Goal: Communication & Community: Answer question/provide support

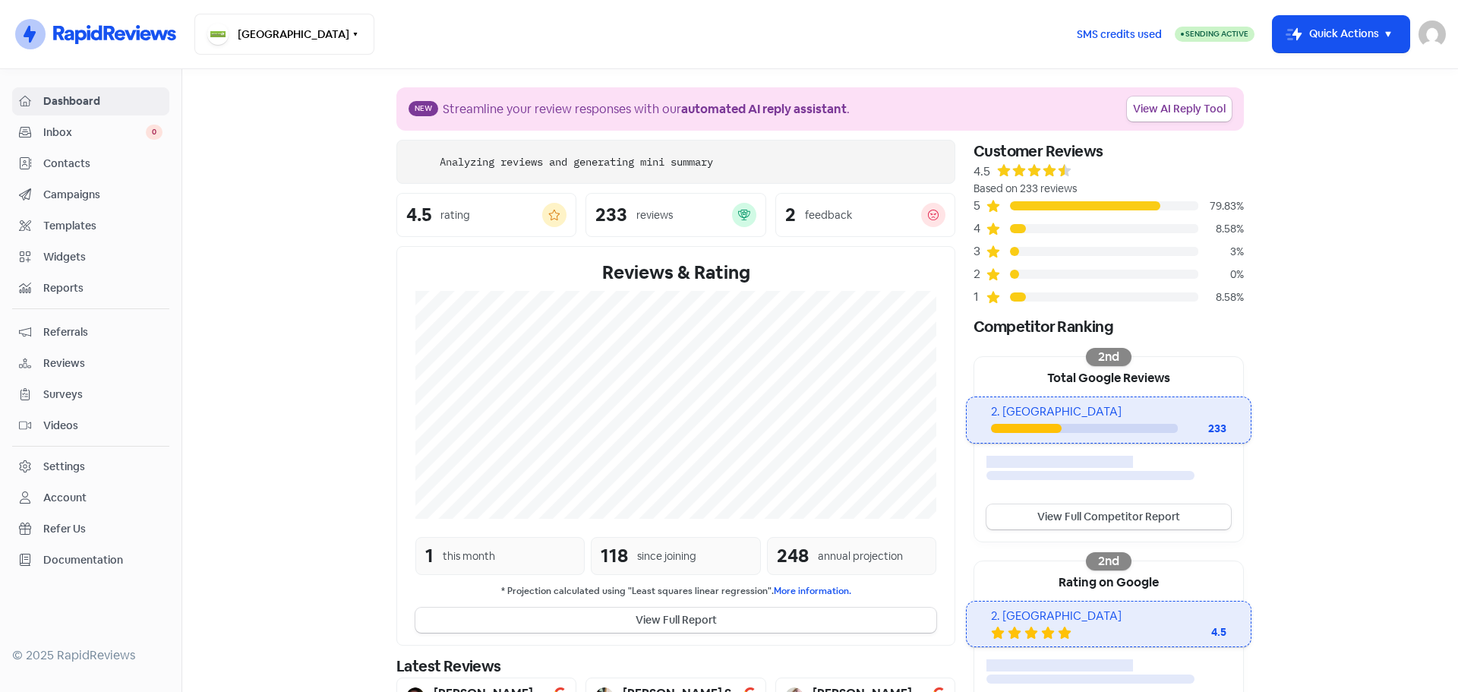
drag, startPoint x: 74, startPoint y: 124, endPoint x: 90, endPoint y: 131, distance: 18.0
click at [74, 124] on div "Inbox 0" at bounding box center [91, 132] width 144 height 17
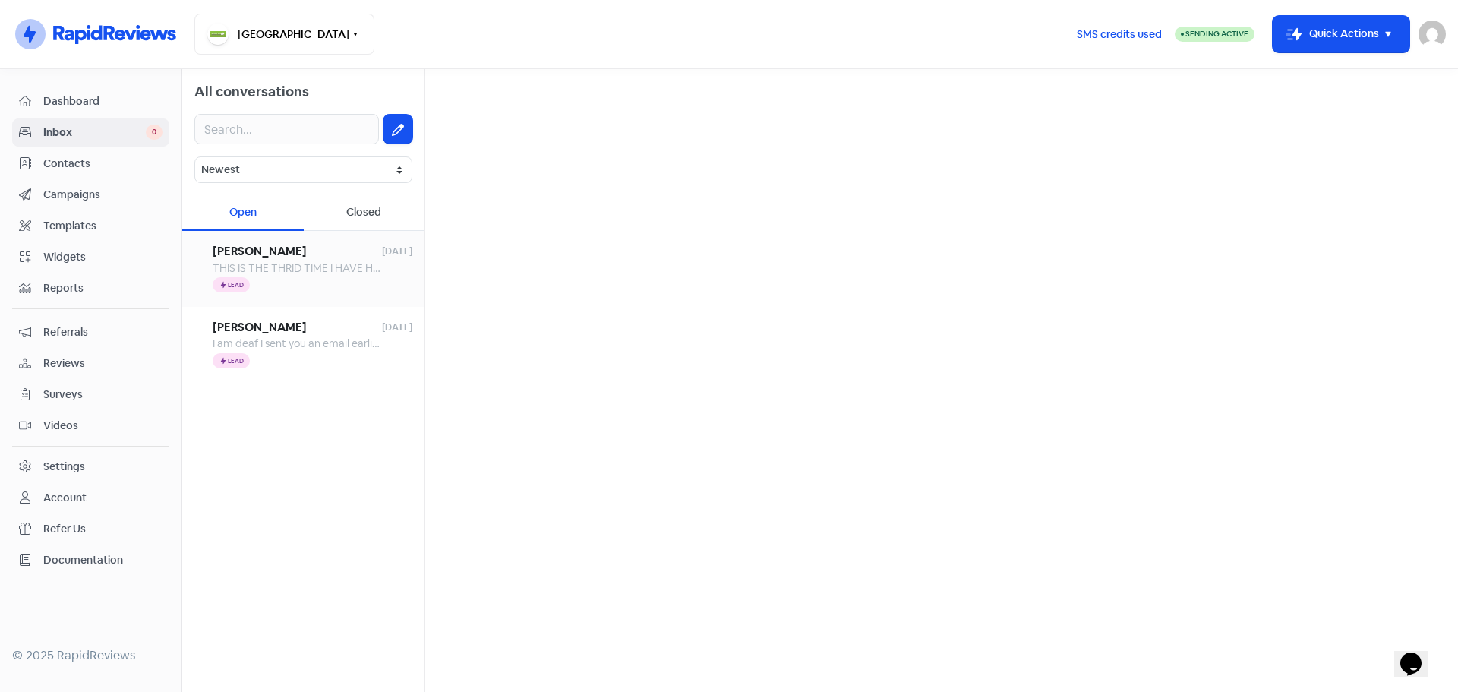
click at [304, 276] on div "Icon For Thunder Lead" at bounding box center [313, 285] width 200 height 18
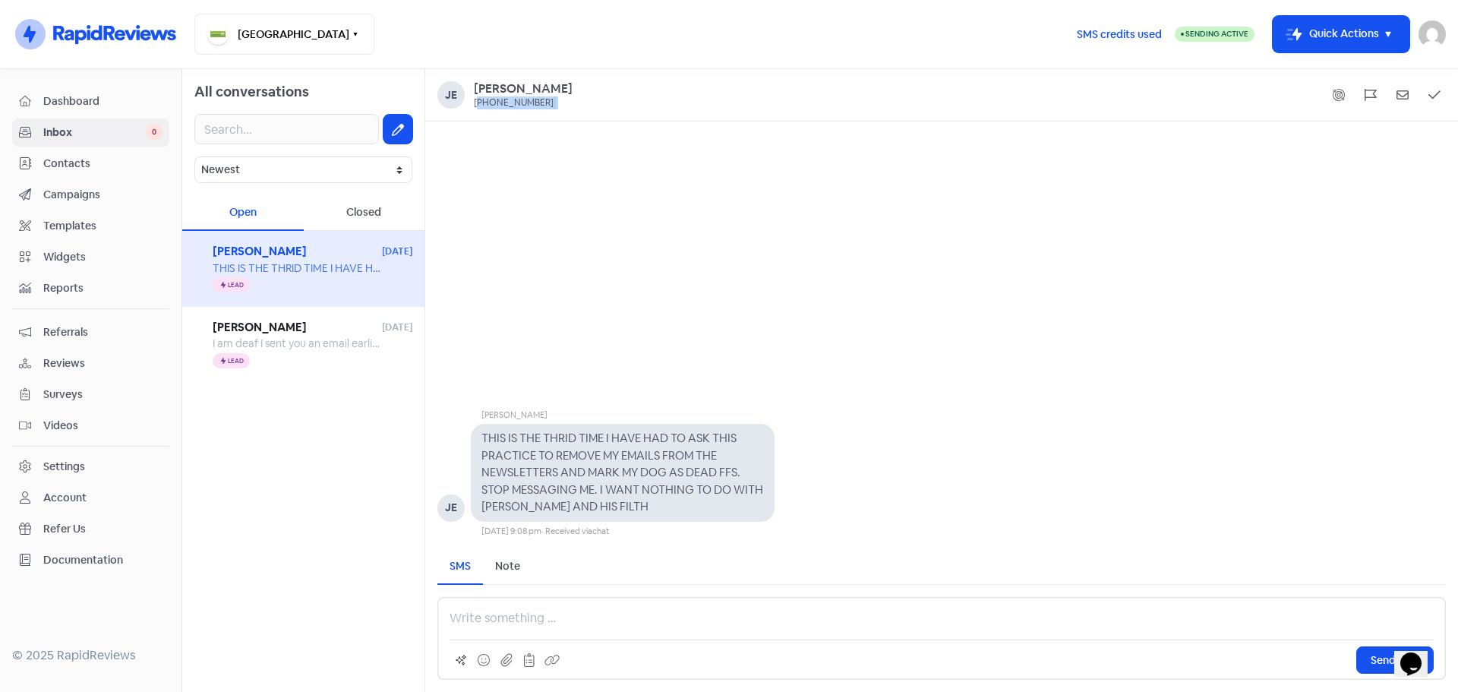
drag, startPoint x: 547, startPoint y: 93, endPoint x: 478, endPoint y: 104, distance: 70.0
click at [478, 104] on div "Je Jennifer +61452457303" at bounding box center [941, 94] width 1008 height 27
copy div "61452457303"
click at [506, 567] on div "Note" at bounding box center [507, 566] width 25 height 16
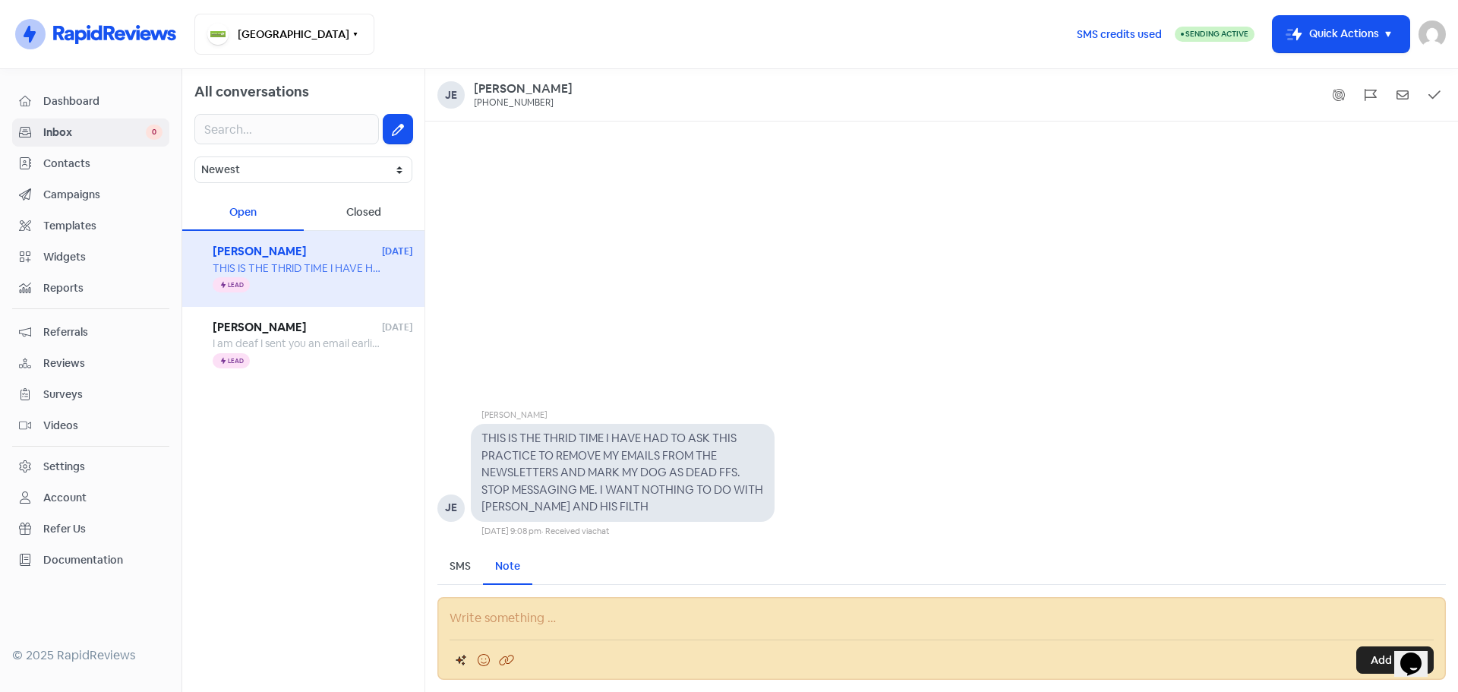
click at [612, 624] on p at bounding box center [941, 618] width 984 height 18
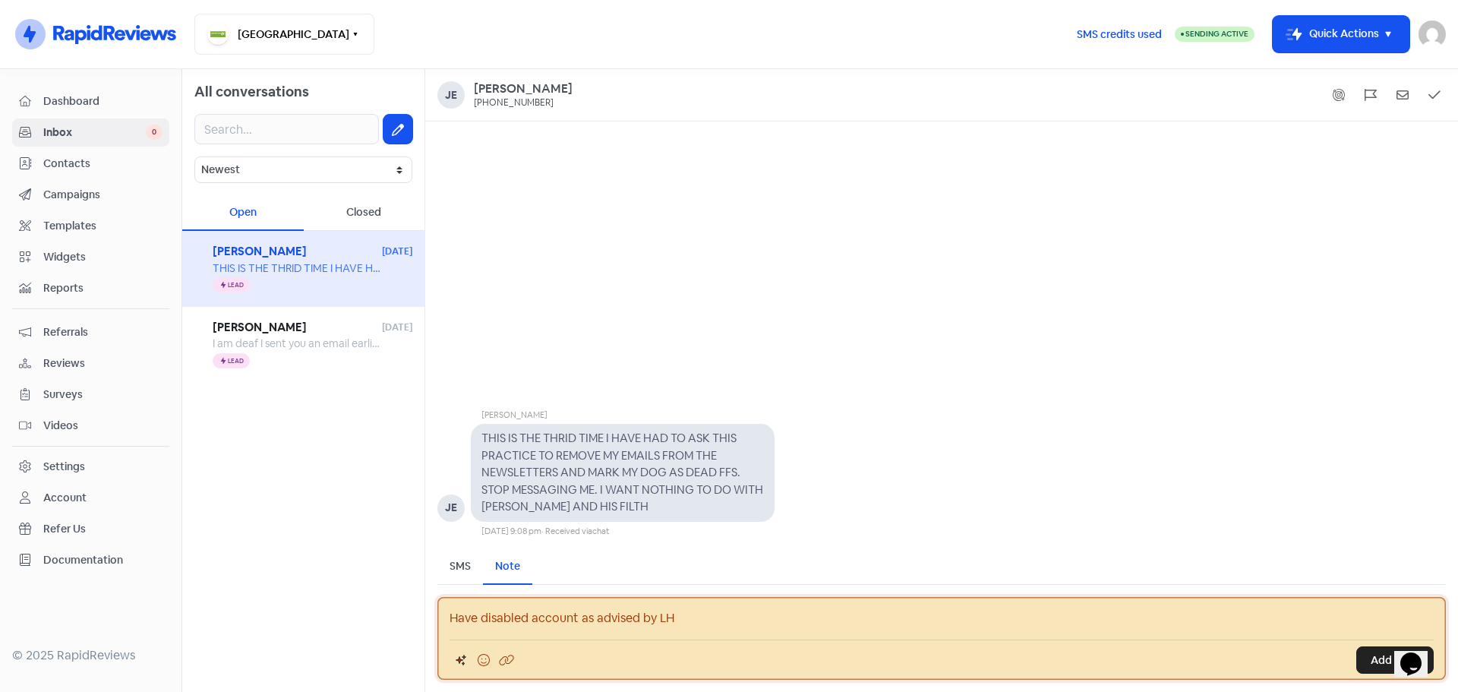
drag, startPoint x: 1365, startPoint y: 649, endPoint x: 1225, endPoint y: 635, distance: 140.5
click at [1365, 648] on button "Add Note" at bounding box center [1394, 659] width 77 height 27
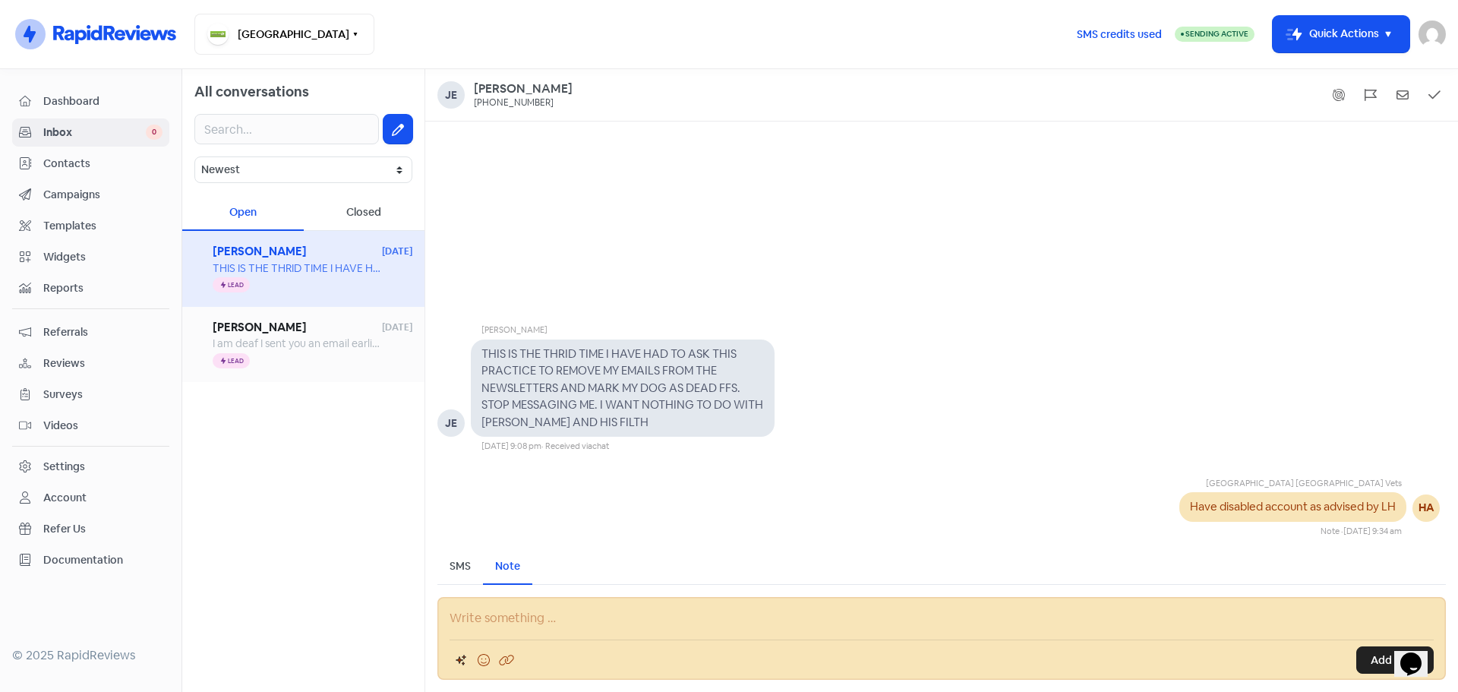
click at [288, 349] on div "I am deaf I sent you an email earlier. I have 3 cats need a vet for yearly exam…" at bounding box center [297, 344] width 169 height 16
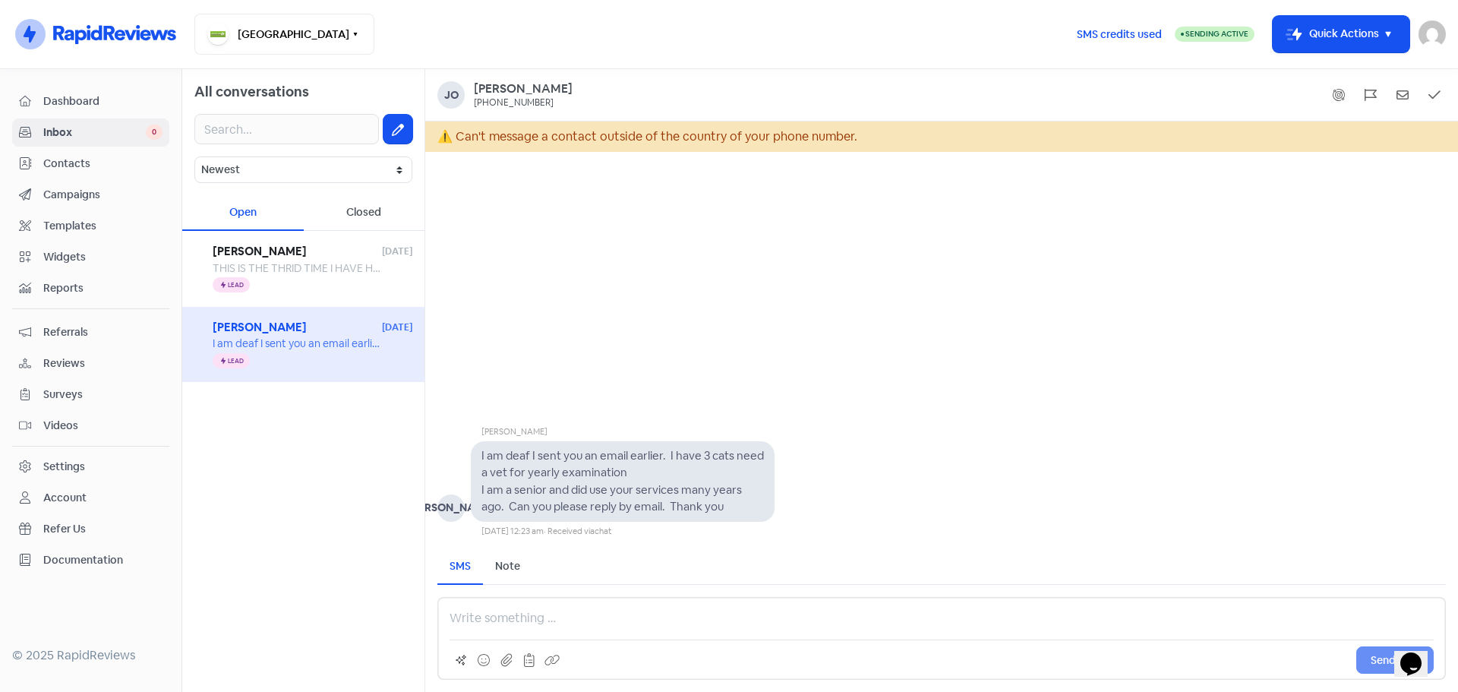
click at [502, 560] on div "Note" at bounding box center [507, 566] width 25 height 16
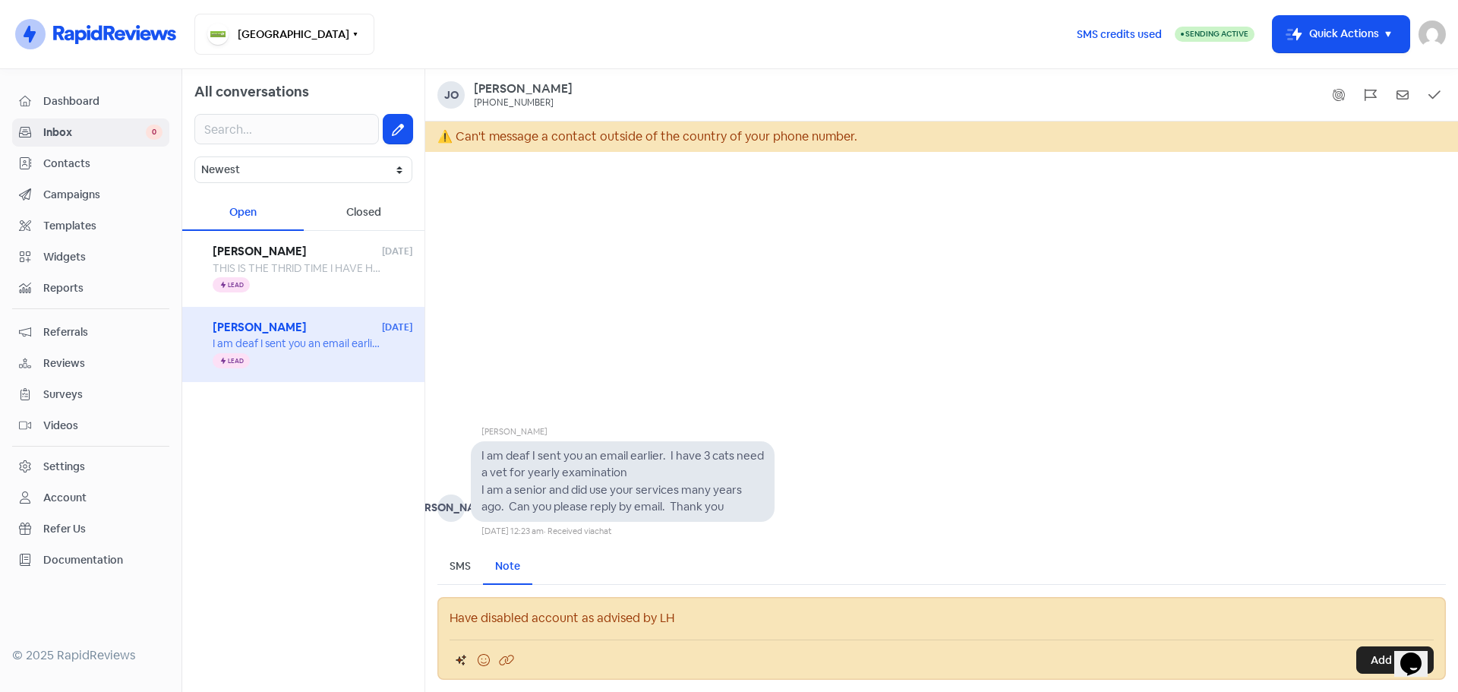
click at [587, 619] on p "Have disabled account as advised by LH" at bounding box center [941, 618] width 984 height 18
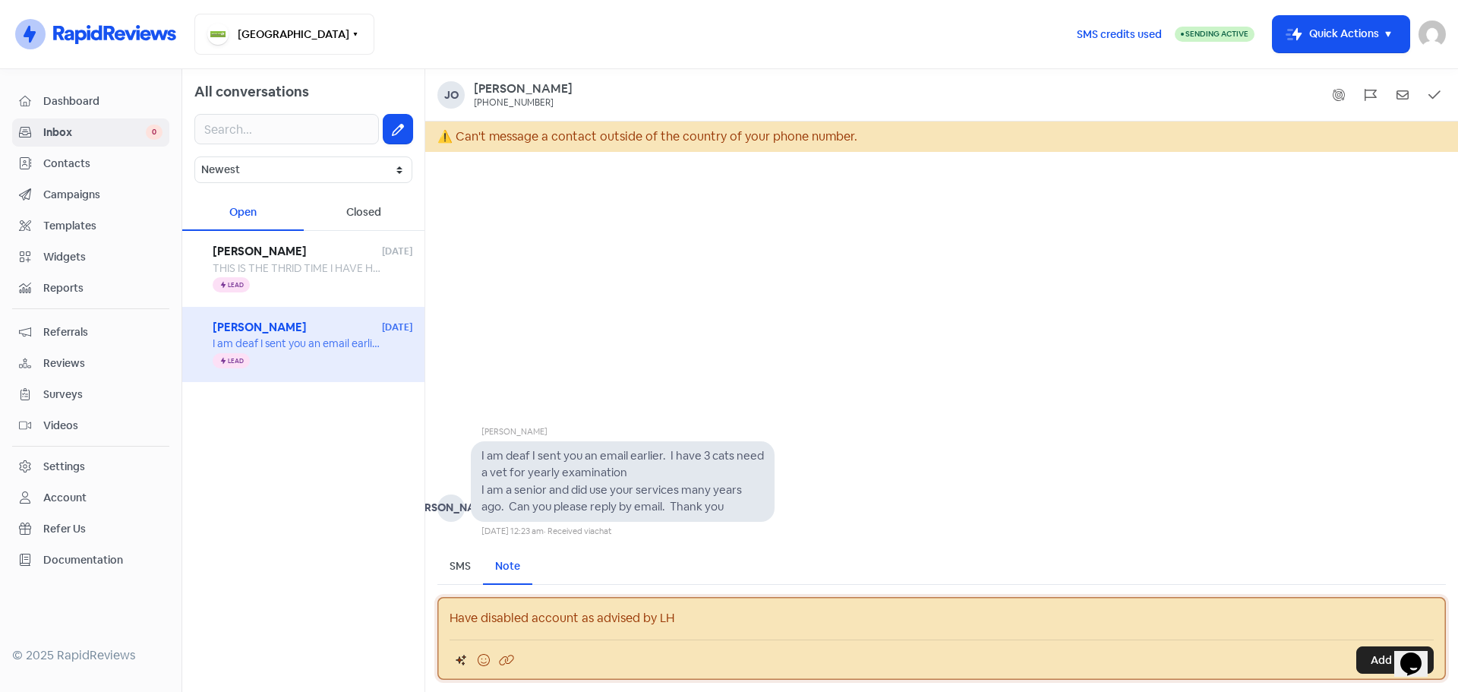
click at [722, 620] on p "Have disabled account as advised by LH" at bounding box center [941, 618] width 984 height 18
drag, startPoint x: 722, startPoint y: 620, endPoint x: 383, endPoint y: 618, distance: 339.4
click at [383, 618] on div "All conversations Newest Unread Read Flagged Unflagged Open Closed Jennifer 4 O…" at bounding box center [820, 380] width 1276 height 623
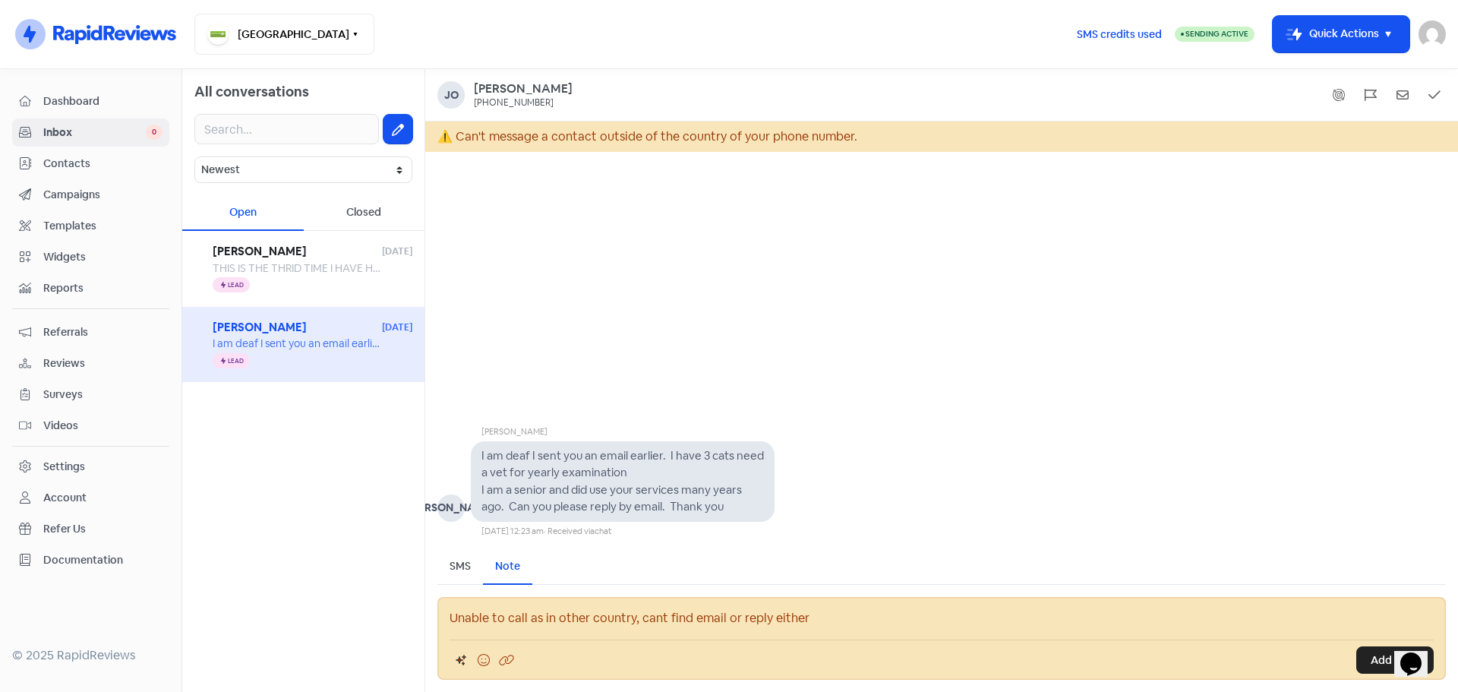
click at [1361, 664] on button "Add Note" at bounding box center [1394, 659] width 77 height 27
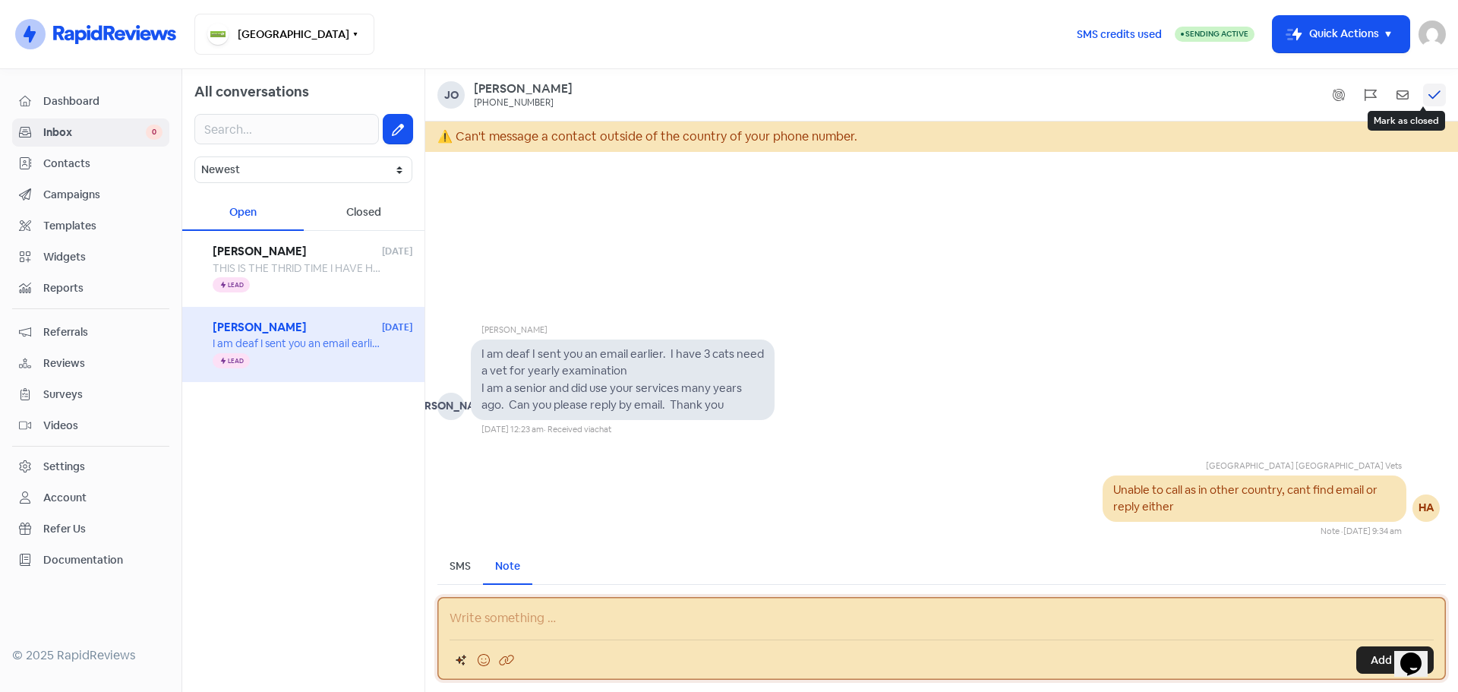
click at [1434, 95] on icon at bounding box center [1434, 95] width 12 height 14
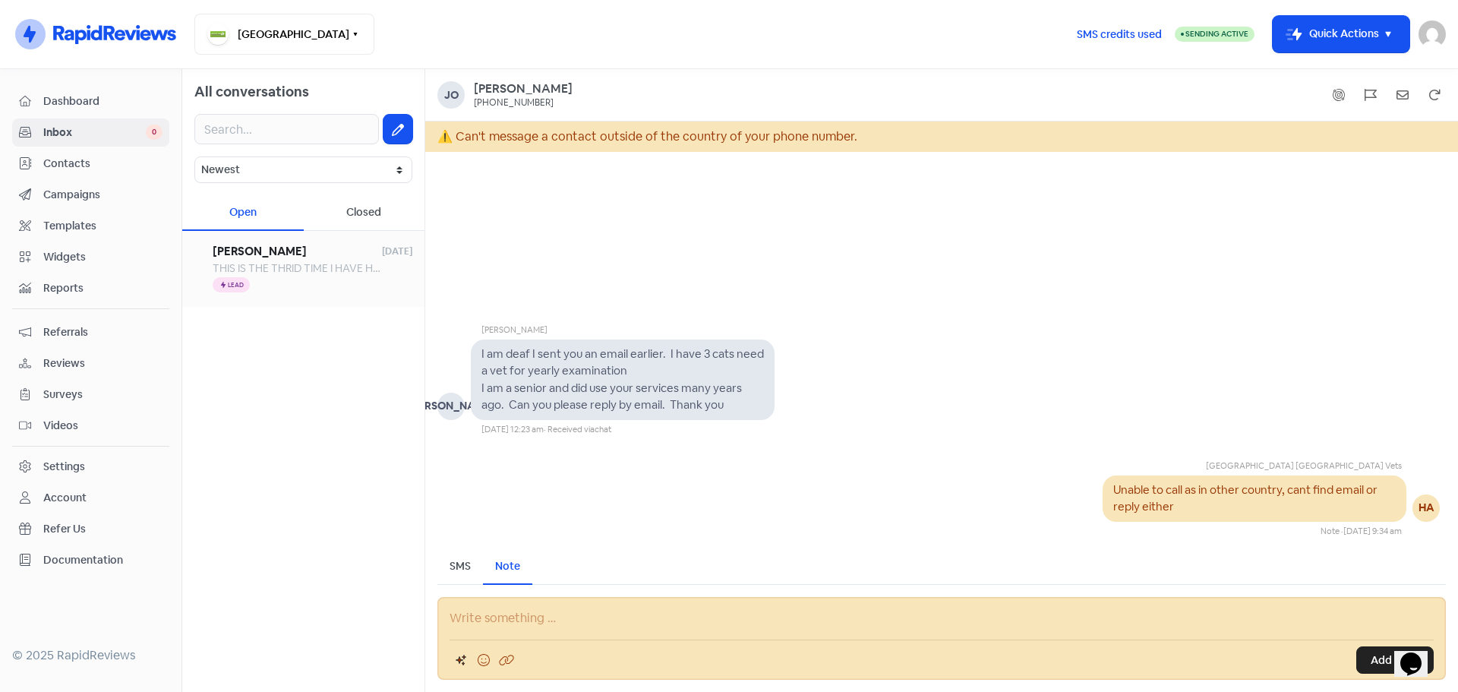
click at [270, 276] on div "Icon For Thunder Lead" at bounding box center [313, 285] width 200 height 18
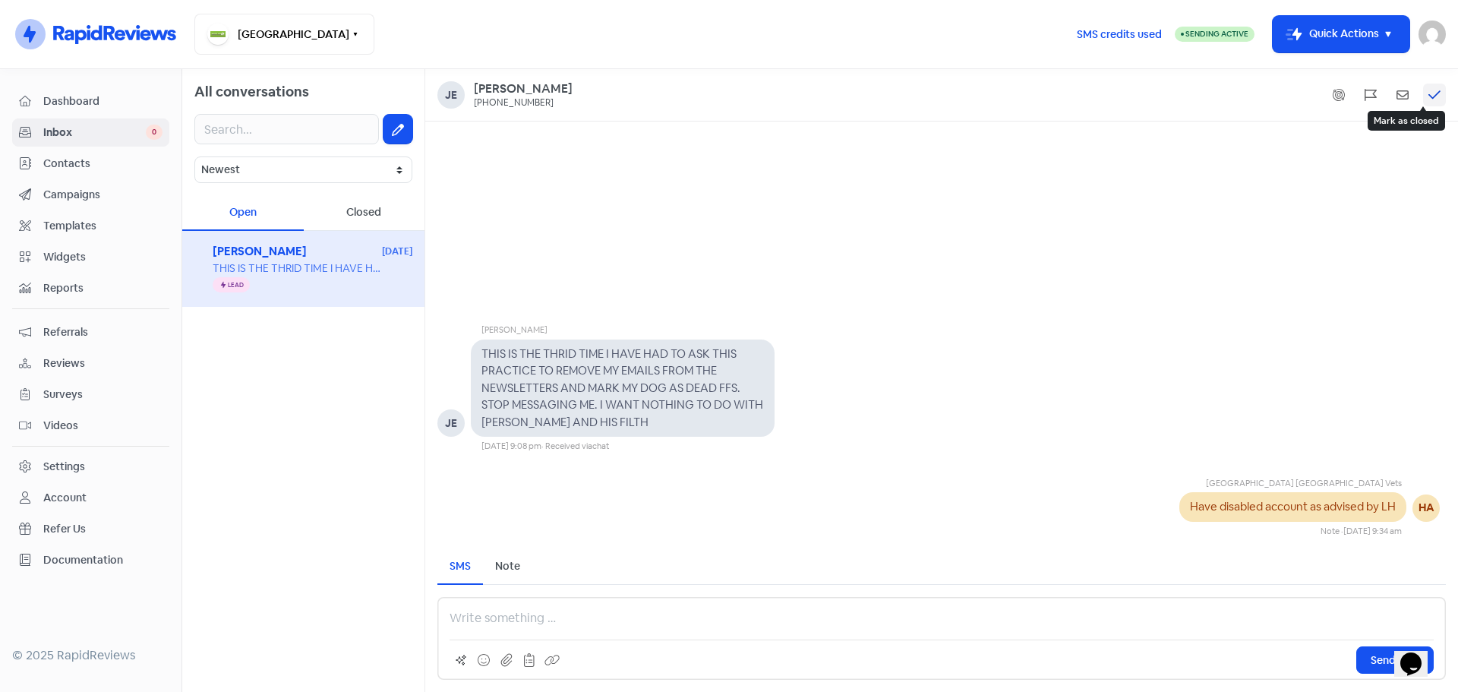
click at [1434, 95] on icon at bounding box center [1434, 95] width 12 height 14
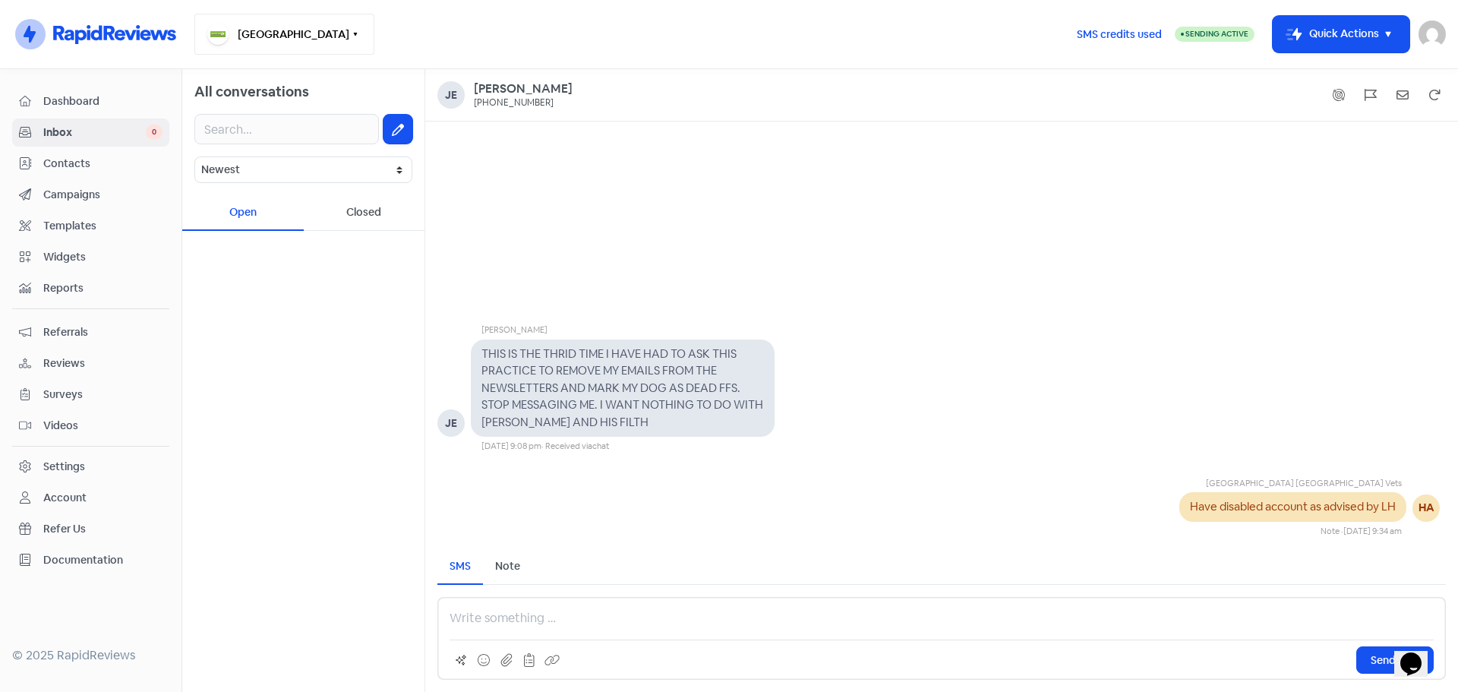
click at [99, 103] on span "Dashboard" at bounding box center [102, 101] width 119 height 16
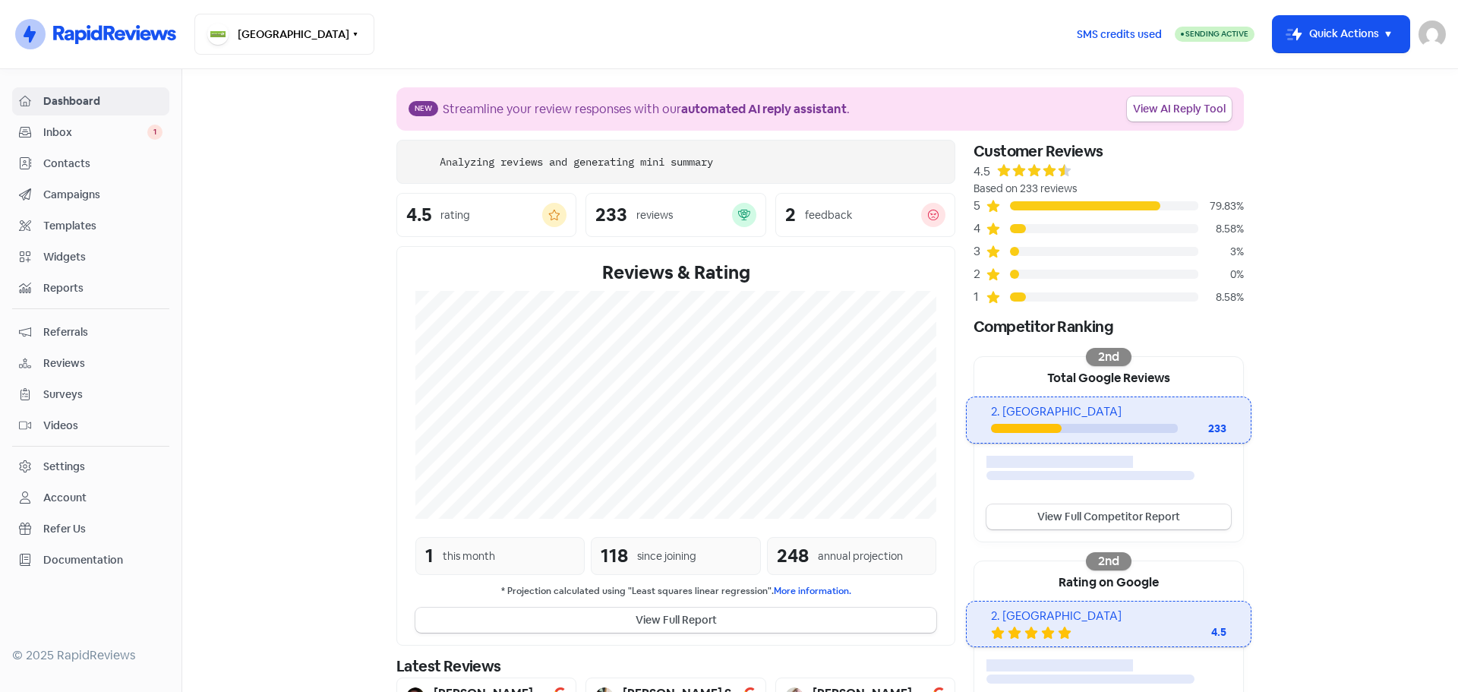
click at [123, 131] on span "Inbox" at bounding box center [95, 133] width 104 height 16
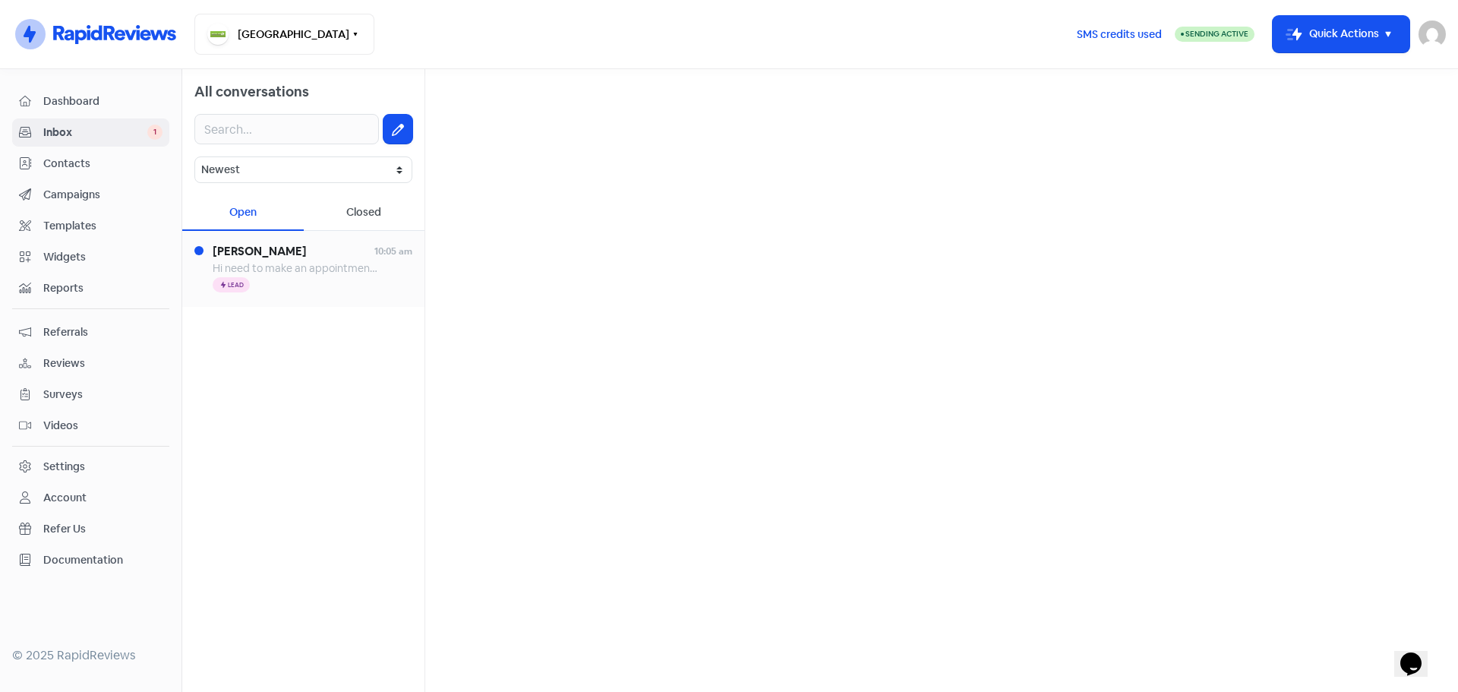
click at [308, 271] on span "Hi need to make an appointment for [DATE] my dog has a bad ear infection by the…" at bounding box center [631, 268] width 837 height 14
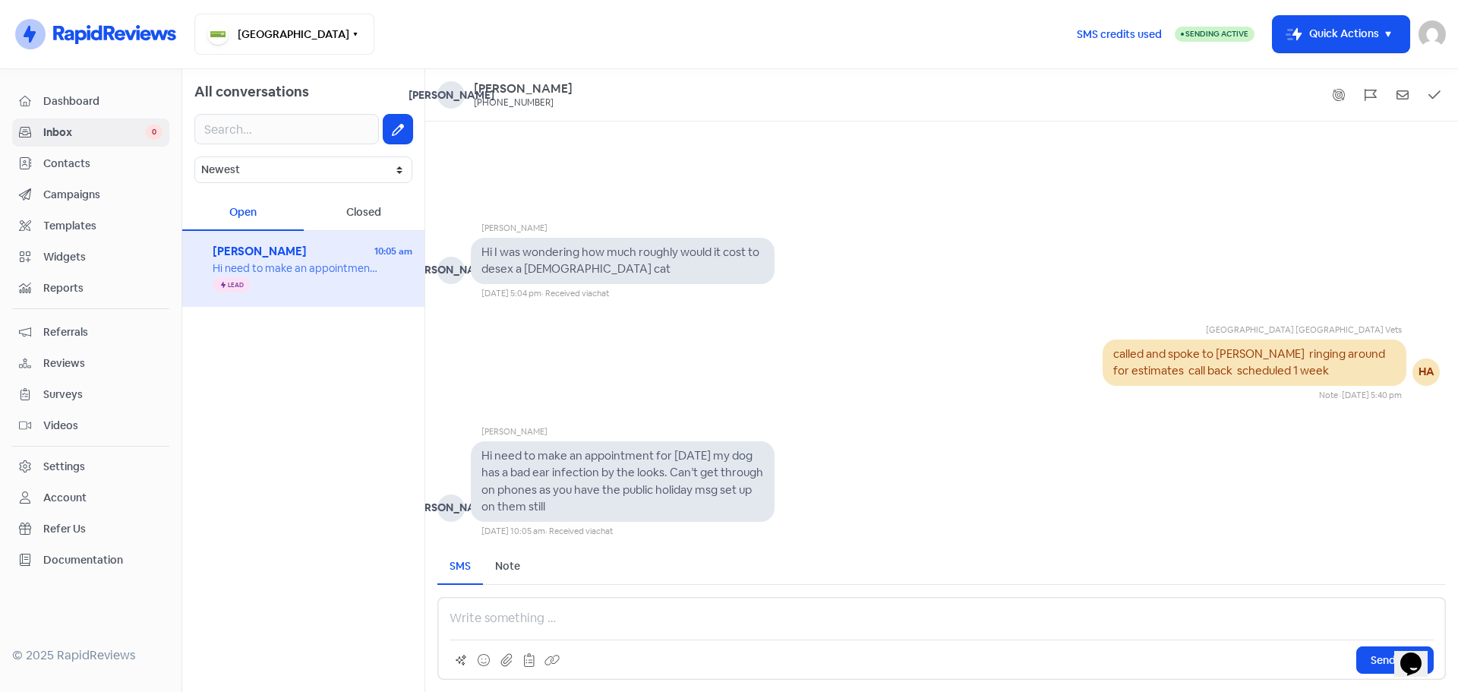
click at [714, 632] on div "Send SMS" at bounding box center [941, 638] width 1008 height 83
click at [719, 626] on p at bounding box center [941, 618] width 984 height 18
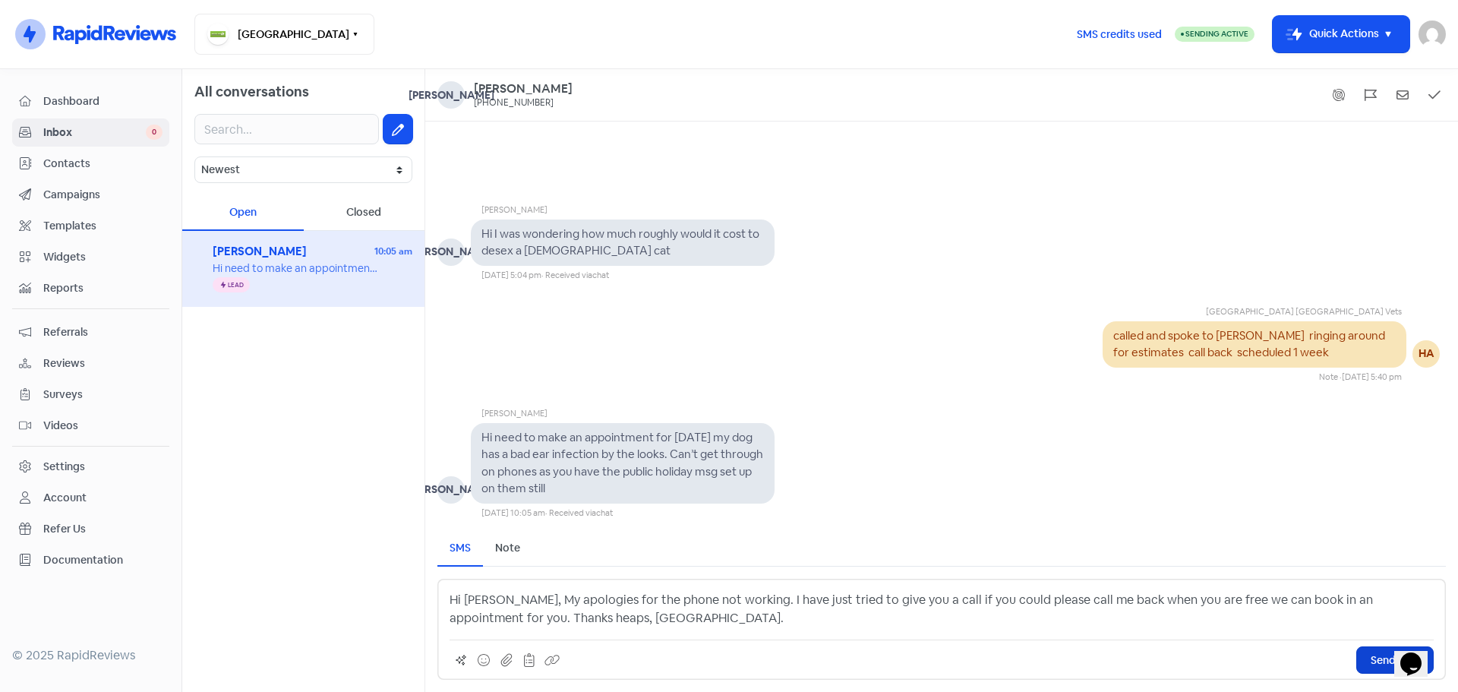
click at [1377, 665] on span "Send SMS" at bounding box center [1395, 660] width 49 height 16
